Goal: Ask a question

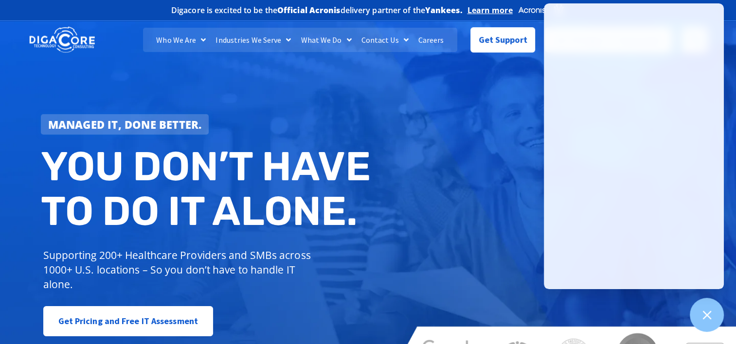
click at [128, 10] on div "Digacore is excited to be the Official Acronis delivery partner of the Yankees.…" at bounding box center [368, 10] width 632 height 20
click at [515, 48] on link "Get Support" at bounding box center [502, 35] width 65 height 25
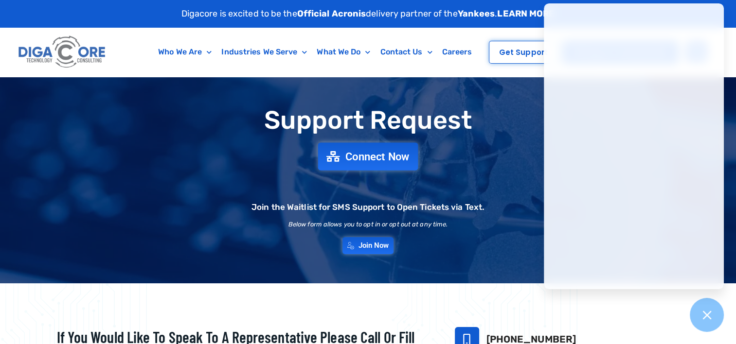
click at [340, 156] on span "Connect Now" at bounding box center [367, 156] width 83 height 11
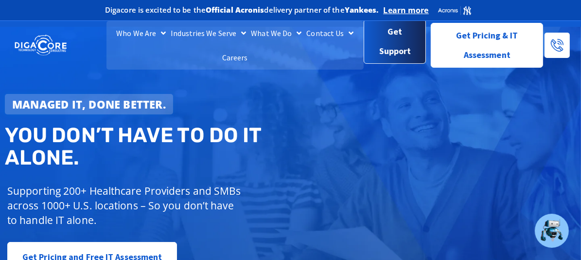
click at [390, 47] on span "Get Support" at bounding box center [395, 41] width 47 height 39
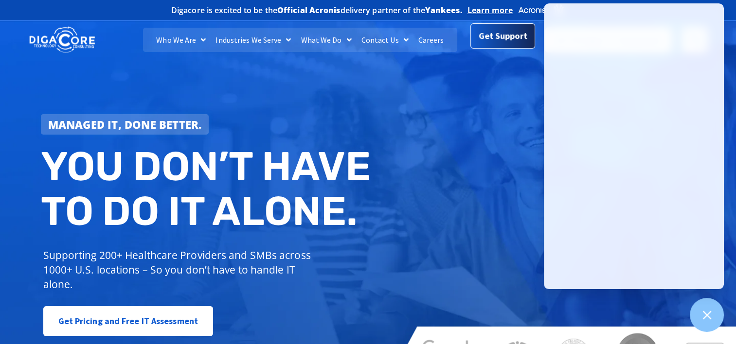
click at [488, 37] on span "Get Support" at bounding box center [503, 35] width 49 height 19
